Goal: Task Accomplishment & Management: Complete application form

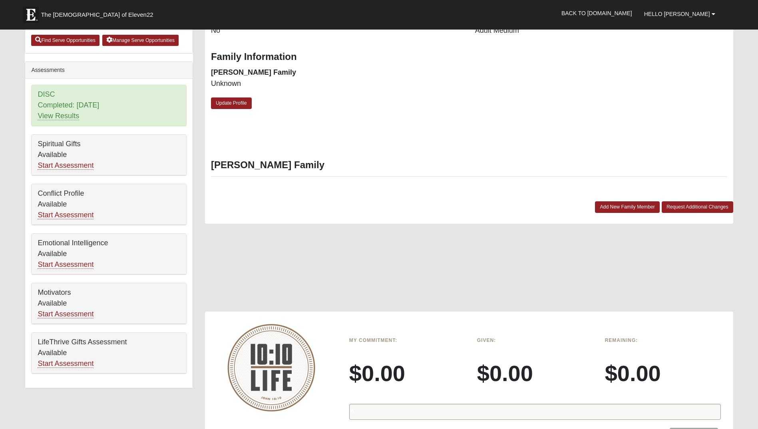
scroll to position [211, 0]
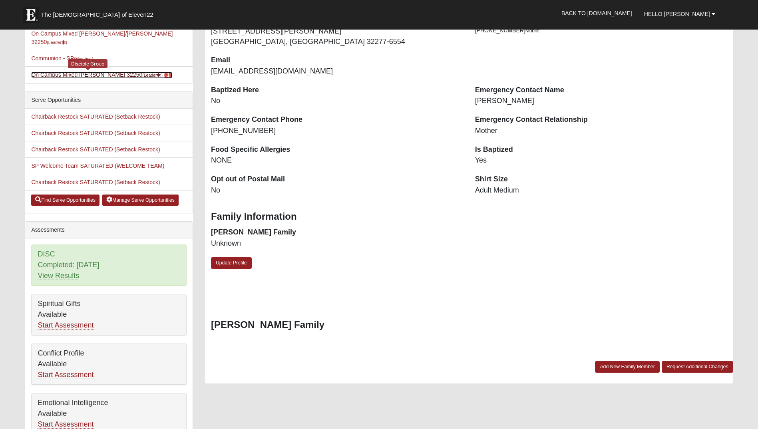
click at [81, 72] on link "On Campus Mixed Smith 32250 (Leader ) 1" at bounding box center [101, 75] width 141 height 6
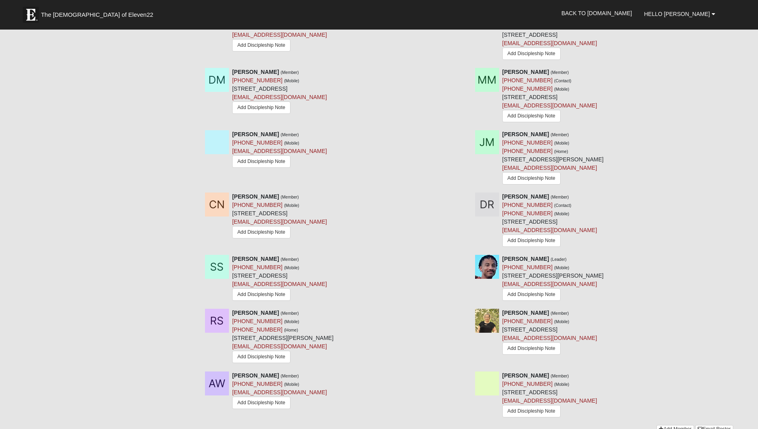
scroll to position [679, 0]
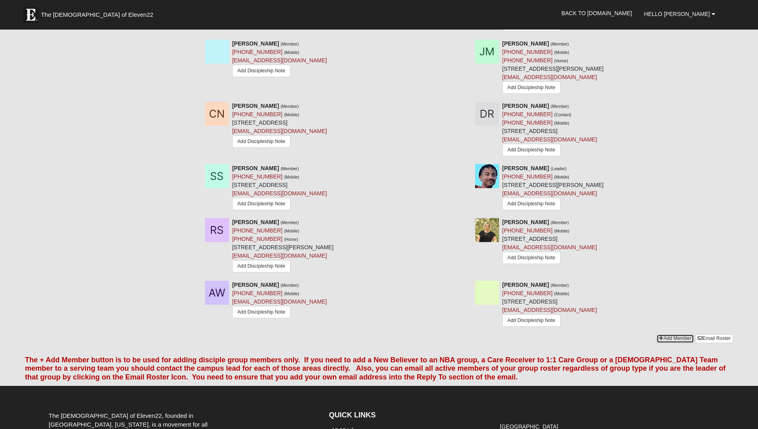
click at [666, 343] on link "Add Member" at bounding box center [675, 338] width 37 height 8
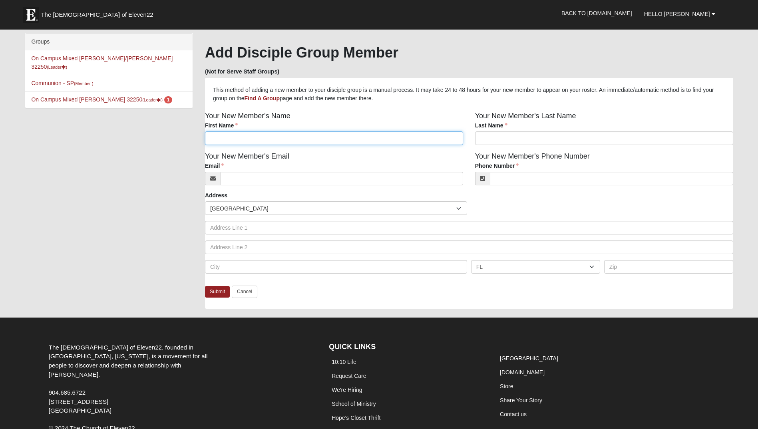
click at [251, 143] on input "First Name" at bounding box center [334, 138] width 258 height 14
type input "[PERSON_NAME]"
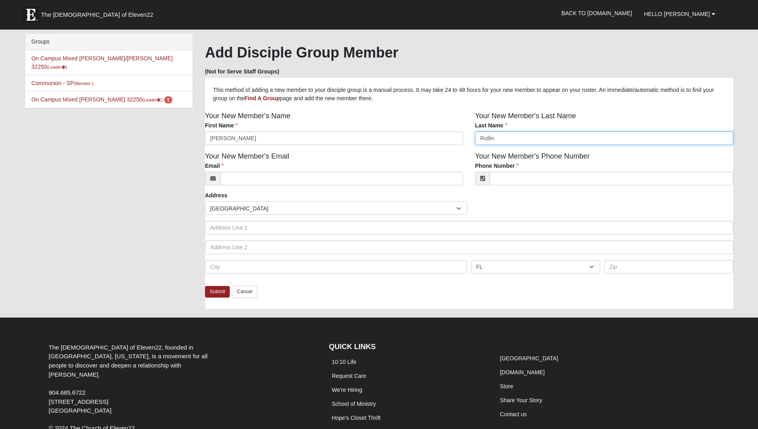
type input "Rollin"
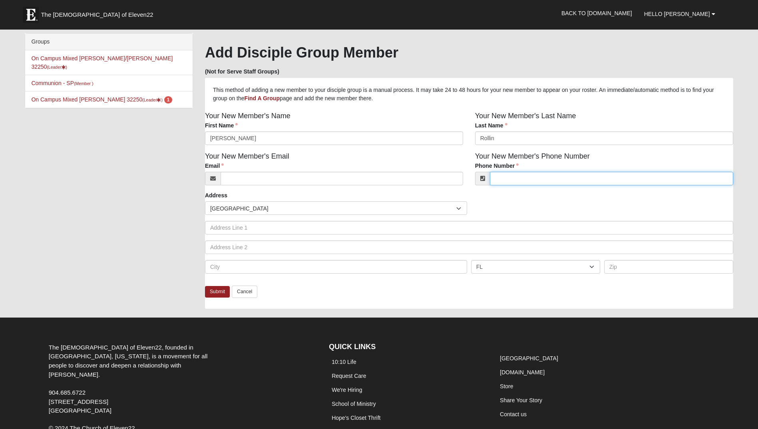
click at [508, 180] on input "Phone Number" at bounding box center [611, 179] width 243 height 14
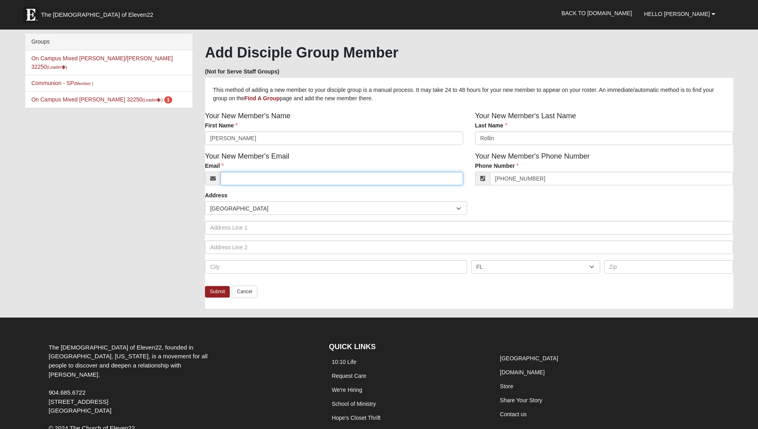
type input "[PHONE_NUMBER]"
click at [236, 180] on input "Email" at bounding box center [342, 179] width 243 height 14
click at [236, 181] on input "Email" at bounding box center [342, 179] width 243 height 14
type input "ocbapaul@outlook.com"
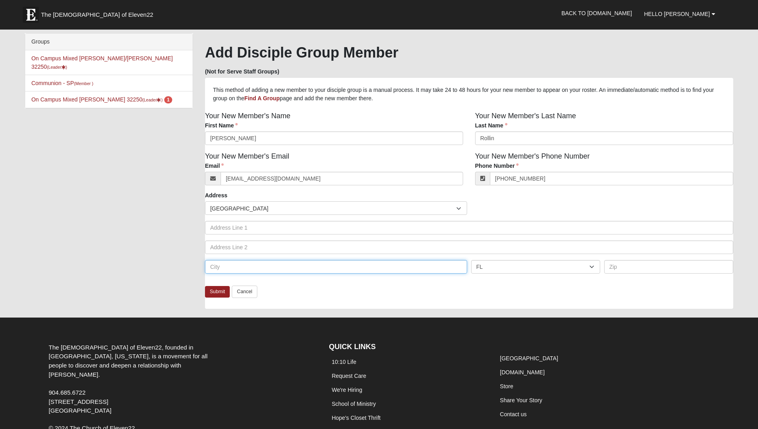
click at [329, 272] on input "text" at bounding box center [336, 267] width 262 height 14
type input "Jacksonville"
click at [220, 293] on link "Submit" at bounding box center [217, 292] width 25 height 12
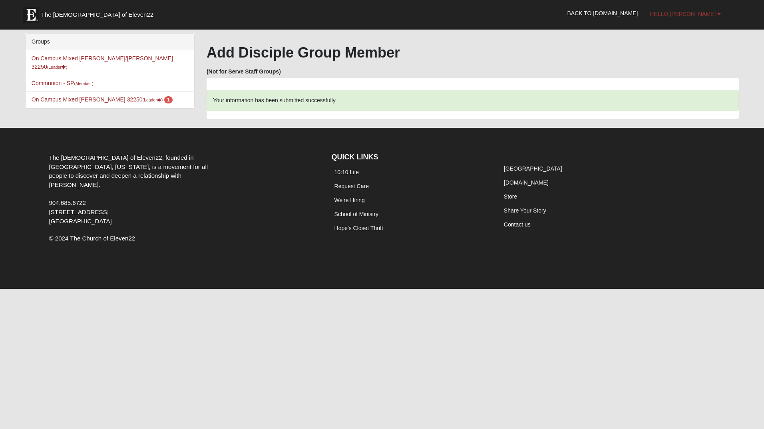
click at [692, 14] on span "Hello [PERSON_NAME]" at bounding box center [683, 14] width 66 height 6
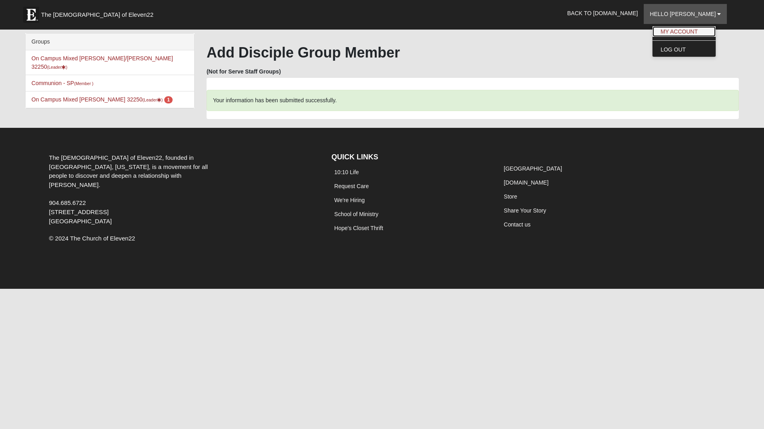
click at [685, 30] on link "My Account" at bounding box center [684, 31] width 63 height 10
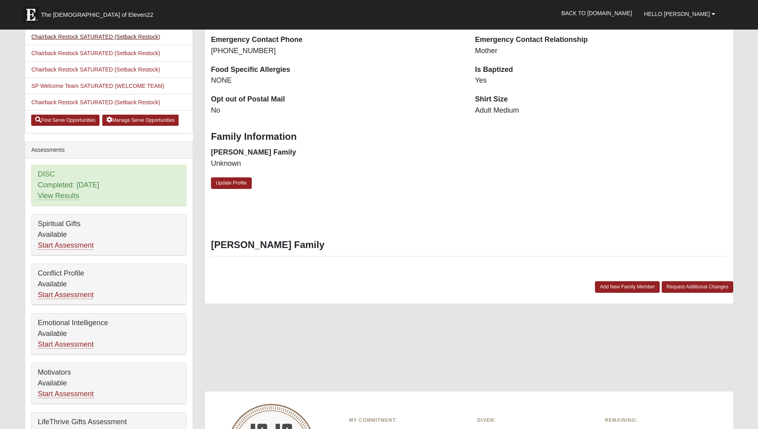
scroll to position [131, 0]
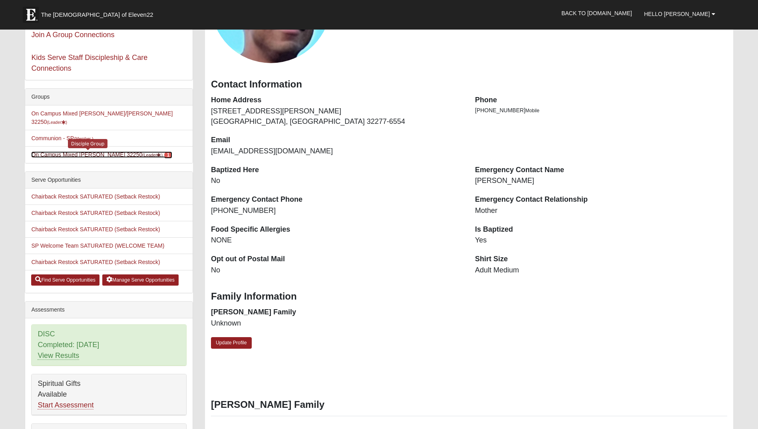
click at [142, 153] on small "(Leader )" at bounding box center [152, 155] width 20 height 5
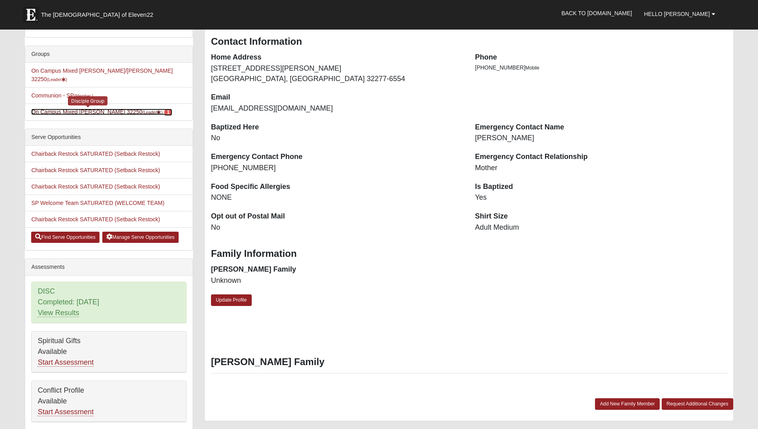
scroll to position [291, 0]
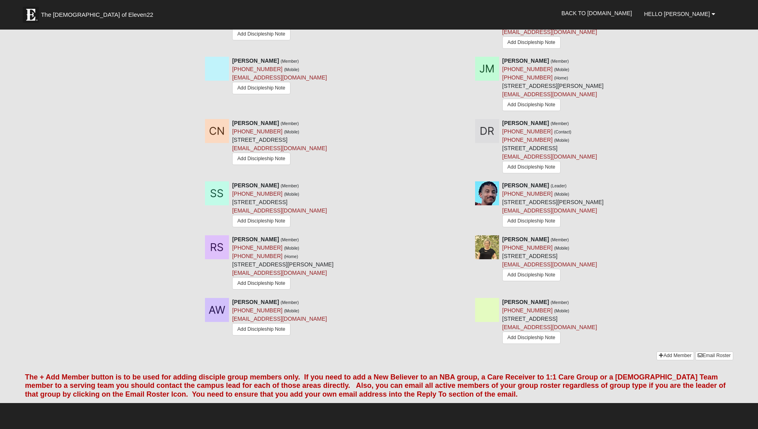
scroll to position [764, 0]
